Goal: Task Accomplishment & Management: Use online tool/utility

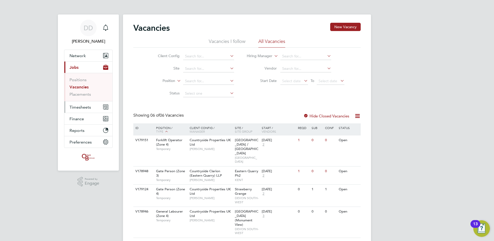
click at [79, 105] on span "Timesheets" at bounding box center [79, 107] width 21 height 5
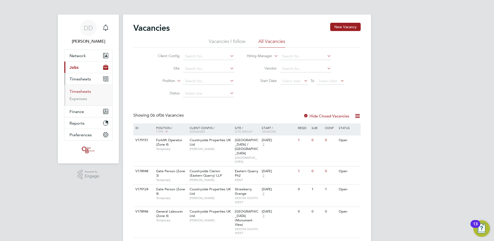
click at [79, 92] on link "Timesheets" at bounding box center [79, 91] width 21 height 5
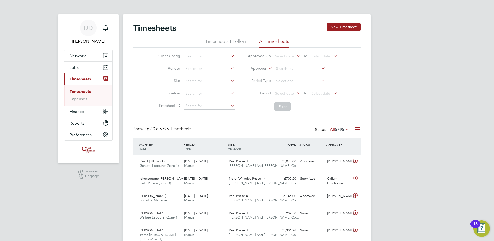
click at [332, 93] on icon at bounding box center [332, 92] width 0 height 7
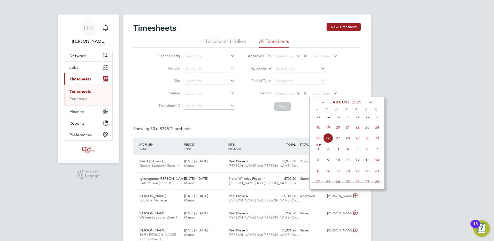
click at [377, 131] on span "24" at bounding box center [377, 127] width 10 height 10
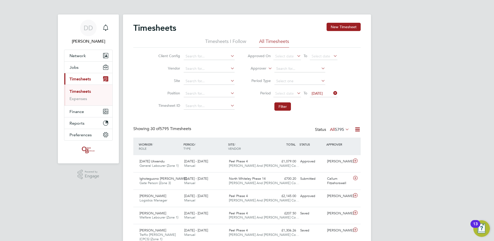
click at [296, 94] on icon at bounding box center [296, 92] width 0 height 7
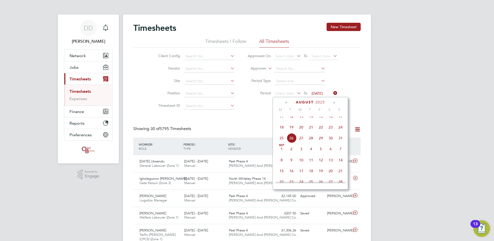
click at [282, 130] on span "18" at bounding box center [282, 127] width 10 height 10
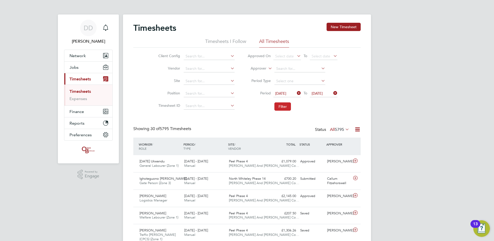
click at [285, 106] on button "Filter" at bounding box center [282, 106] width 17 height 8
click at [192, 80] on input at bounding box center [209, 80] width 51 height 7
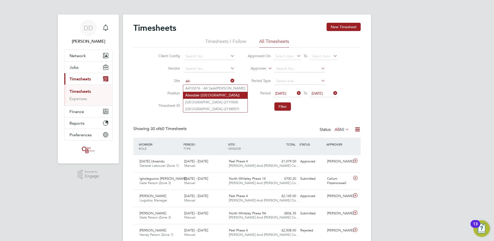
click at [205, 95] on li "Ain sdale ([GEOGRAPHIC_DATA])" at bounding box center [215, 95] width 64 height 7
type input "[GEOGRAPHIC_DATA] ([GEOGRAPHIC_DATA])"
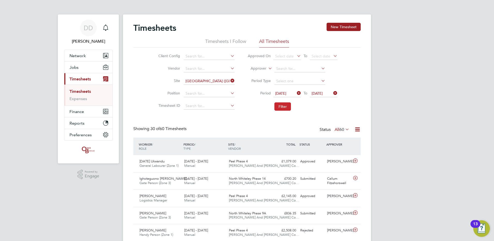
click at [282, 104] on button "Filter" at bounding box center [282, 106] width 17 height 8
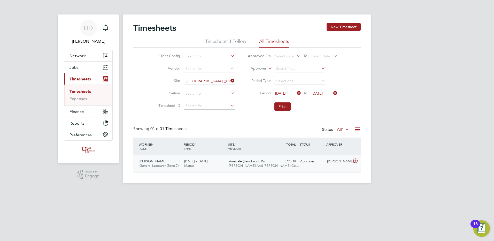
click at [355, 160] on icon at bounding box center [355, 161] width 6 height 4
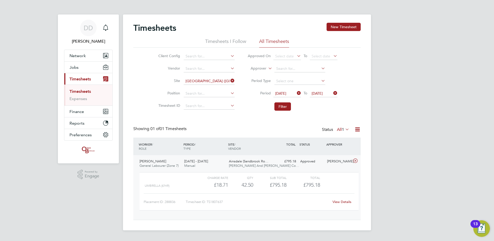
click at [345, 201] on link "View Details" at bounding box center [341, 201] width 19 height 4
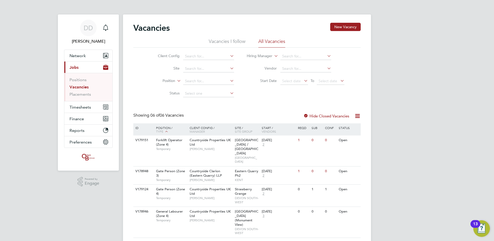
click at [339, 81] on icon at bounding box center [339, 80] width 0 height 7
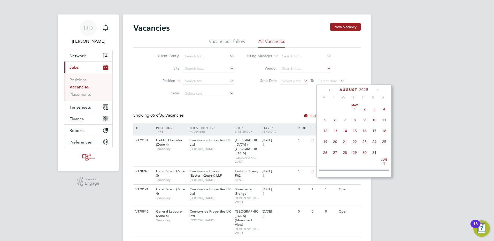
scroll to position [201, 0]
click at [384, 119] on span "24" at bounding box center [384, 115] width 10 height 10
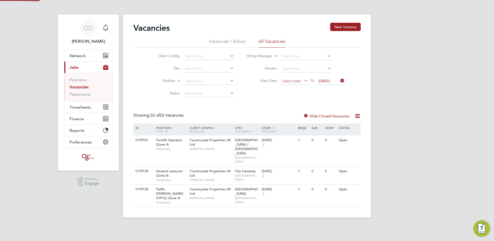
click at [299, 79] on span "Select date" at bounding box center [291, 81] width 19 height 5
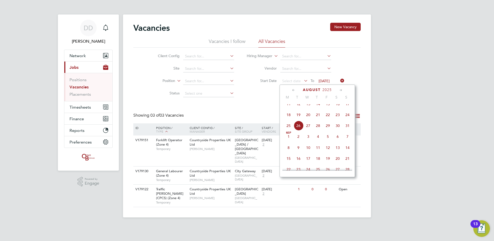
click at [290, 118] on span "18" at bounding box center [289, 115] width 10 height 10
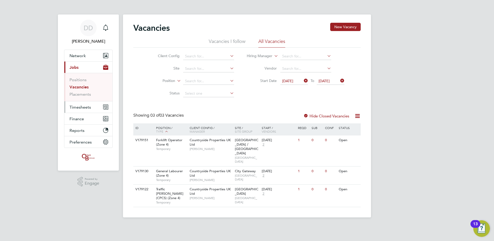
click at [85, 103] on button "Timesheets" at bounding box center [88, 106] width 48 height 11
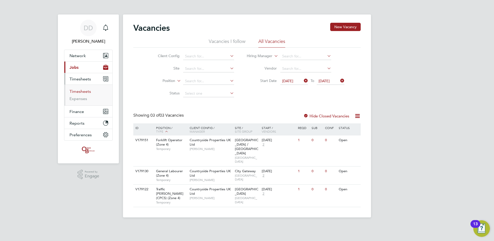
click at [81, 90] on link "Timesheets" at bounding box center [79, 91] width 21 height 5
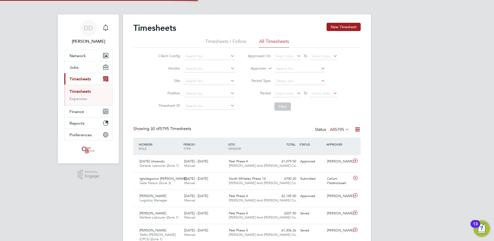
scroll to position [13, 45]
click at [325, 95] on span "Select date" at bounding box center [324, 93] width 28 height 7
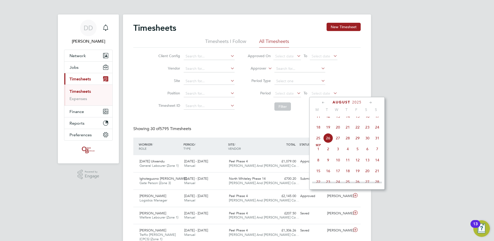
click at [376, 130] on span "24" at bounding box center [377, 127] width 10 height 10
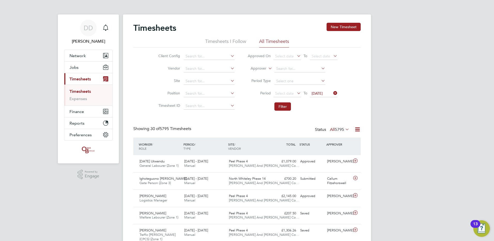
click at [296, 93] on icon at bounding box center [296, 92] width 0 height 7
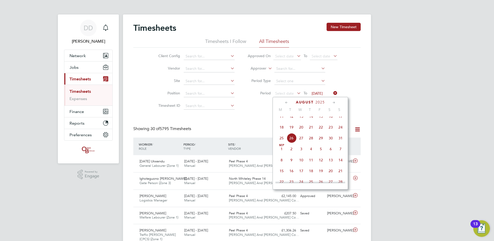
click at [283, 130] on span "18" at bounding box center [282, 127] width 10 height 10
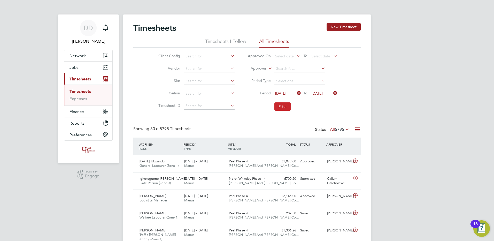
click at [283, 104] on button "Filter" at bounding box center [282, 106] width 17 height 8
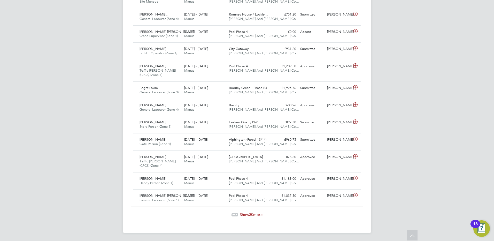
click at [251, 216] on span "30" at bounding box center [251, 214] width 4 height 5
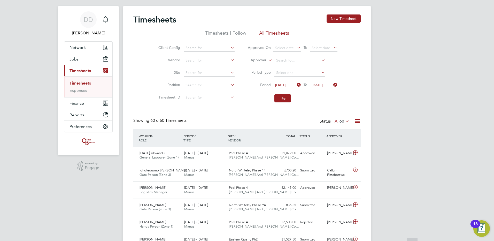
scroll to position [0, 0]
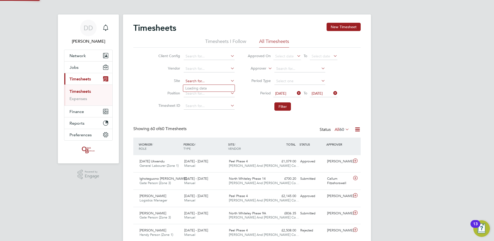
click at [200, 79] on input at bounding box center [209, 80] width 51 height 7
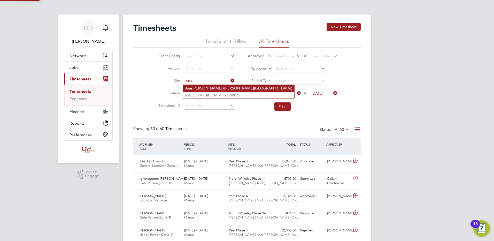
drag, startPoint x: 199, startPoint y: 86, endPoint x: 203, endPoint y: 86, distance: 4.1
click at [199, 86] on li "[PERSON_NAME] ([PERSON_NAME][GEOGRAPHIC_DATA])" at bounding box center [238, 88] width 111 height 7
type input "[GEOGRAPHIC_DATA] ([GEOGRAPHIC_DATA])"
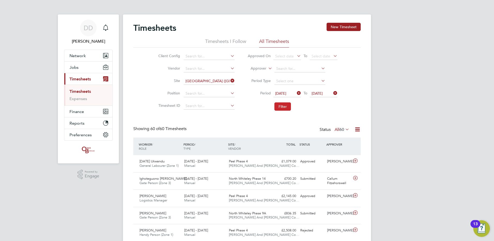
click at [282, 106] on button "Filter" at bounding box center [282, 106] width 17 height 8
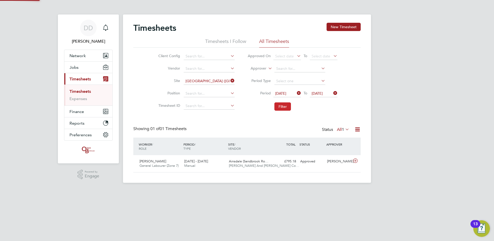
scroll to position [13, 45]
click at [77, 90] on link "Timesheets" at bounding box center [79, 91] width 21 height 5
